Goal: Information Seeking & Learning: Learn about a topic

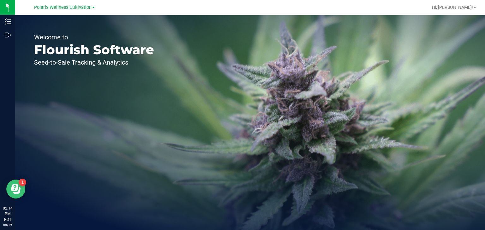
click at [19, 191] on icon "Open Resource Center" at bounding box center [16, 190] width 7 height 7
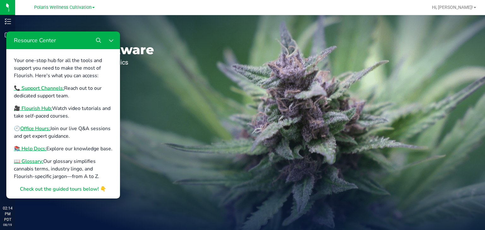
click at [265, 104] on div "Welcome to Flourish Software Seed-to-Sale Tracking & Analytics" at bounding box center [250, 122] width 470 height 215
click at [113, 40] on icon "Close Resource Center" at bounding box center [111, 40] width 5 height 5
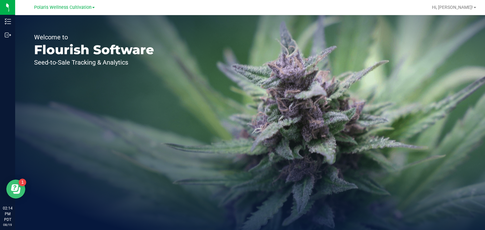
click at [12, 192] on icon "Open Resource Center" at bounding box center [15, 189] width 9 height 9
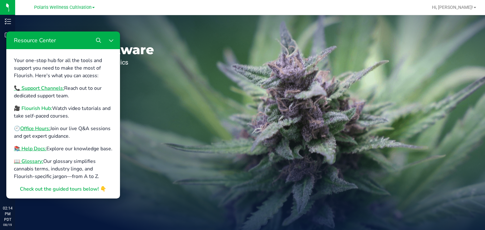
click at [35, 111] on b "🎥 Flourish Hub:" at bounding box center [33, 108] width 38 height 7
click at [117, 26] on div "Welcome to Flourish Software Seed-to-Sale Tracking & Analytics" at bounding box center [94, 122] width 158 height 215
click at [111, 40] on icon "Close Resource Center" at bounding box center [111, 40] width 5 height 5
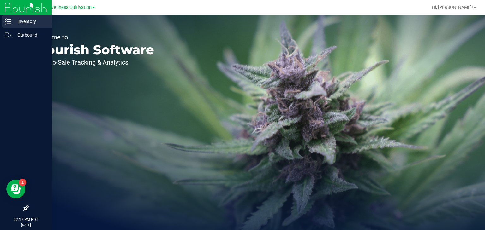
click at [18, 20] on p "Inventory" at bounding box center [30, 22] width 38 height 8
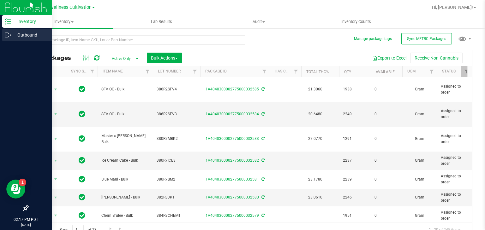
click at [19, 37] on p "Outbound" at bounding box center [30, 35] width 38 height 8
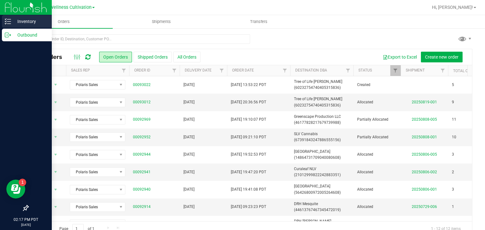
click at [36, 19] on p "Inventory" at bounding box center [30, 22] width 38 height 8
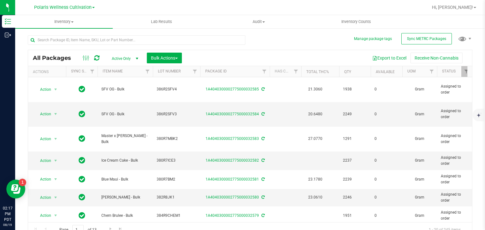
click at [283, 50] on div "All Packages Active Only Active Only Lab Samples Locked All External Internal B…" at bounding box center [250, 144] width 444 height 188
click at [290, 48] on div "All Packages Active Only Active Only Lab Samples Locked All External Internal B…" at bounding box center [250, 133] width 444 height 209
click at [301, 41] on div "All Packages Active Only Active Only Lab Samples Locked All External Internal B…" at bounding box center [250, 133] width 444 height 209
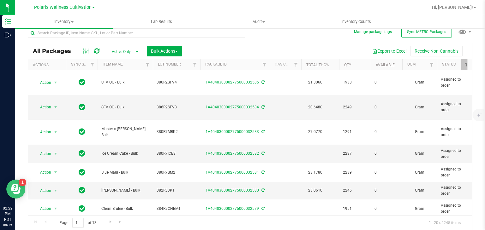
click at [20, 184] on div "1" at bounding box center [23, 183] width 8 height 8
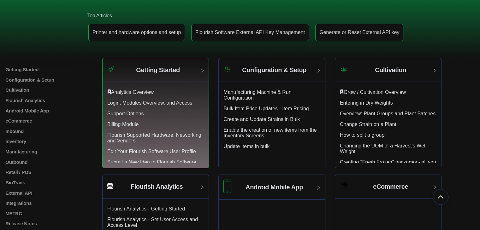
scroll to position [92, 0]
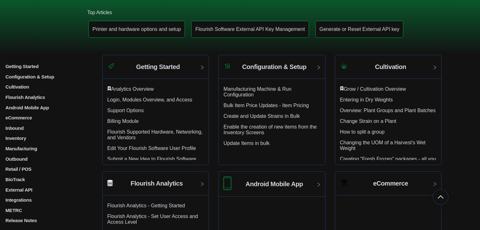
click at [18, 162] on p "Outbound" at bounding box center [43, 158] width 77 height 5
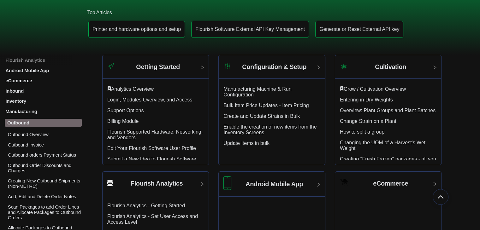
scroll to position [38, 0]
click at [38, 137] on p "Outbound Overview" at bounding box center [44, 133] width 74 height 5
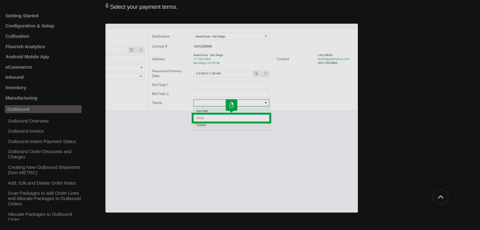
scroll to position [1690, 0]
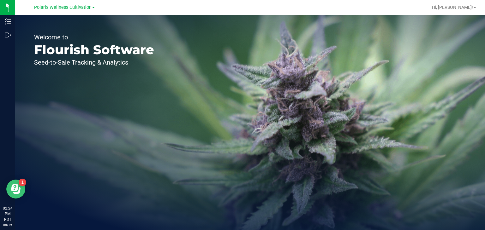
click at [21, 188] on button "Open Resource Center" at bounding box center [15, 189] width 19 height 19
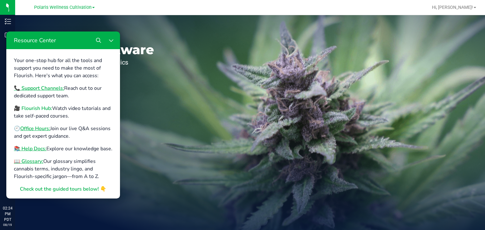
click at [41, 107] on b "🎥 Flourish Hub:" at bounding box center [33, 108] width 38 height 7
